Goal: Task Accomplishment & Management: Manage account settings

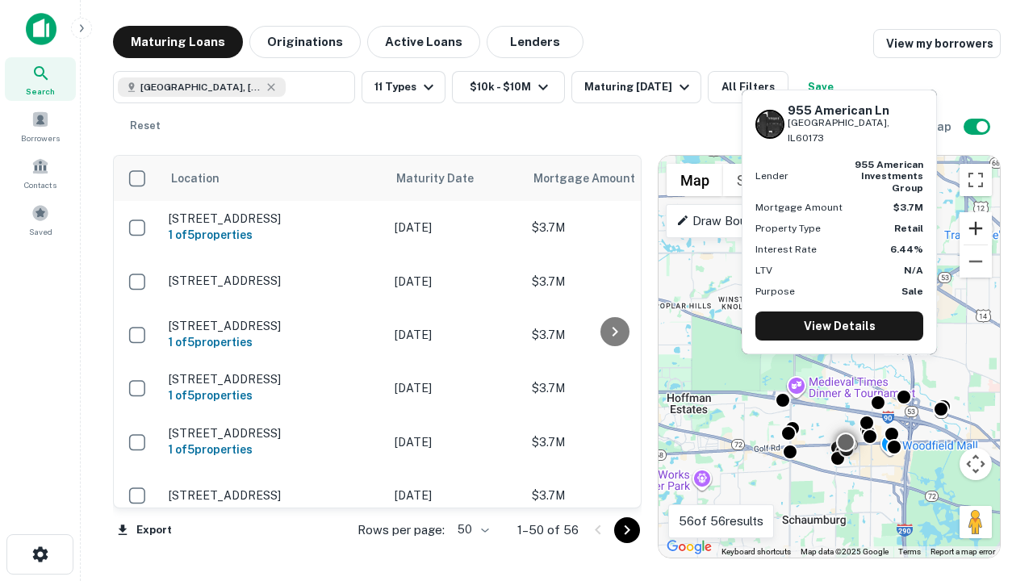
click at [975, 228] on button "Zoom in" at bounding box center [975, 228] width 32 height 32
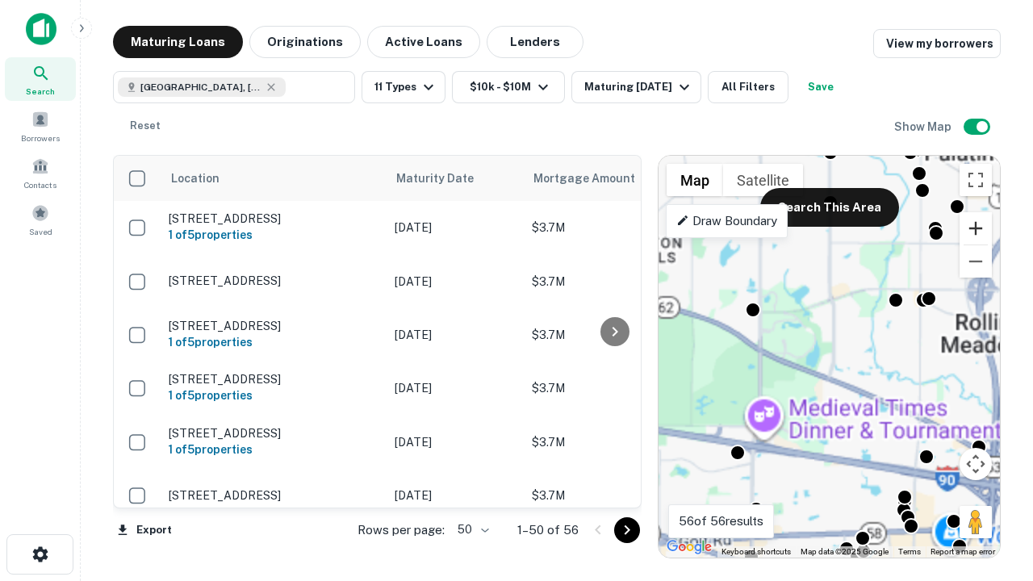
click at [975, 228] on button "Zoom in" at bounding box center [975, 228] width 32 height 32
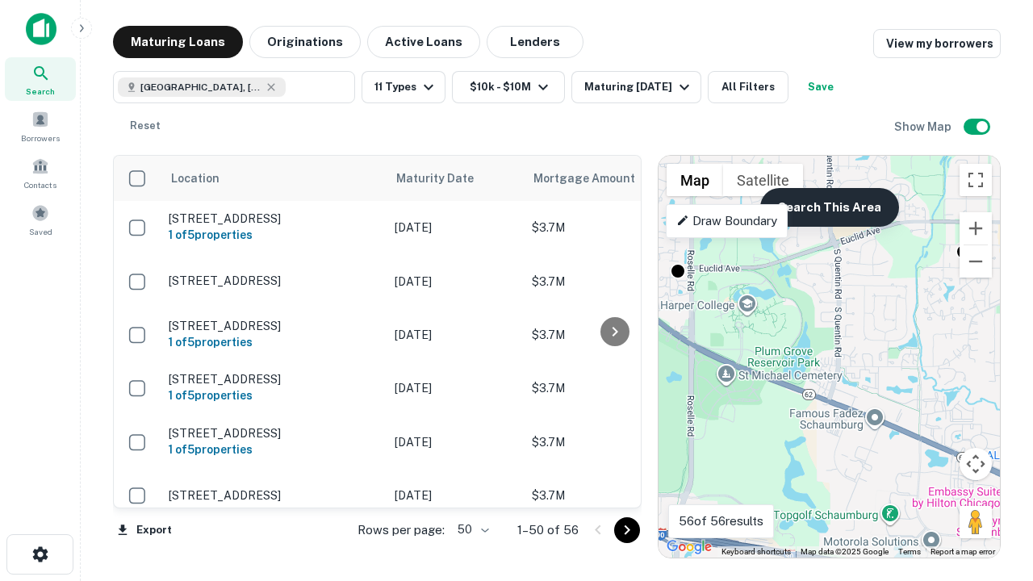
click at [829, 207] on button "Search This Area" at bounding box center [829, 207] width 139 height 39
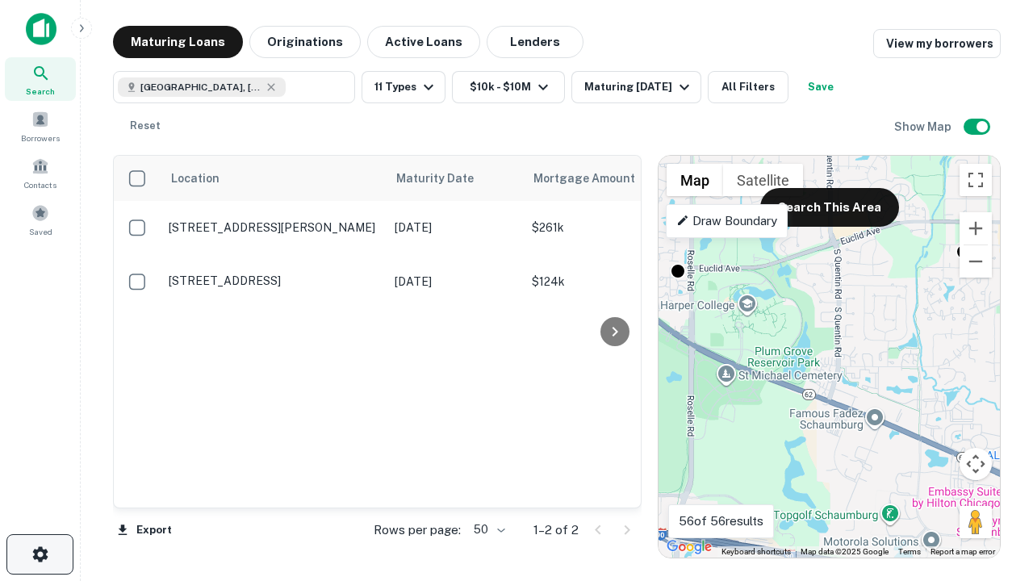
click at [40, 554] on icon "button" at bounding box center [40, 554] width 19 height 19
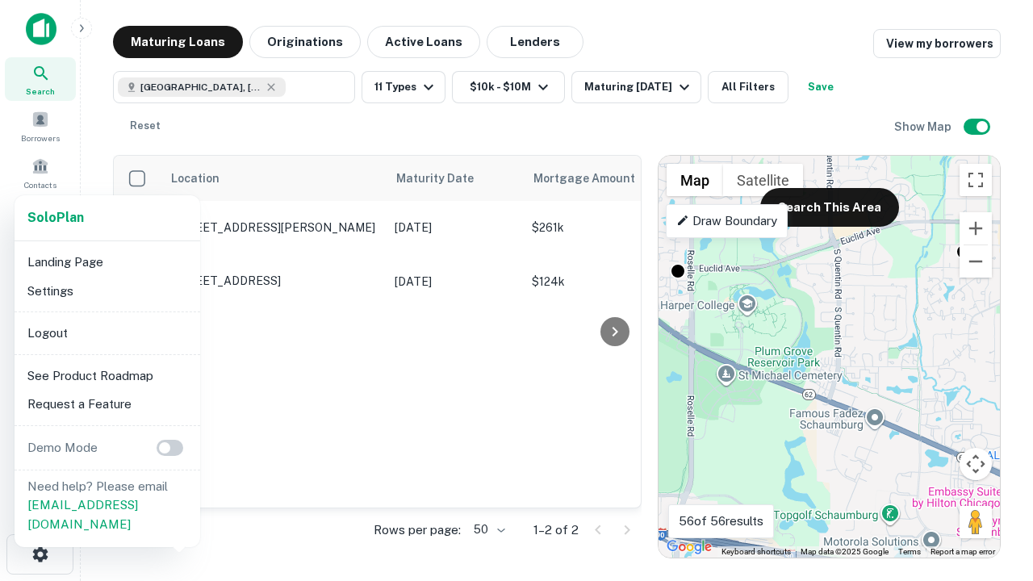
click at [107, 332] on li "Logout" at bounding box center [107, 333] width 173 height 29
